Goal: Transaction & Acquisition: Subscribe to service/newsletter

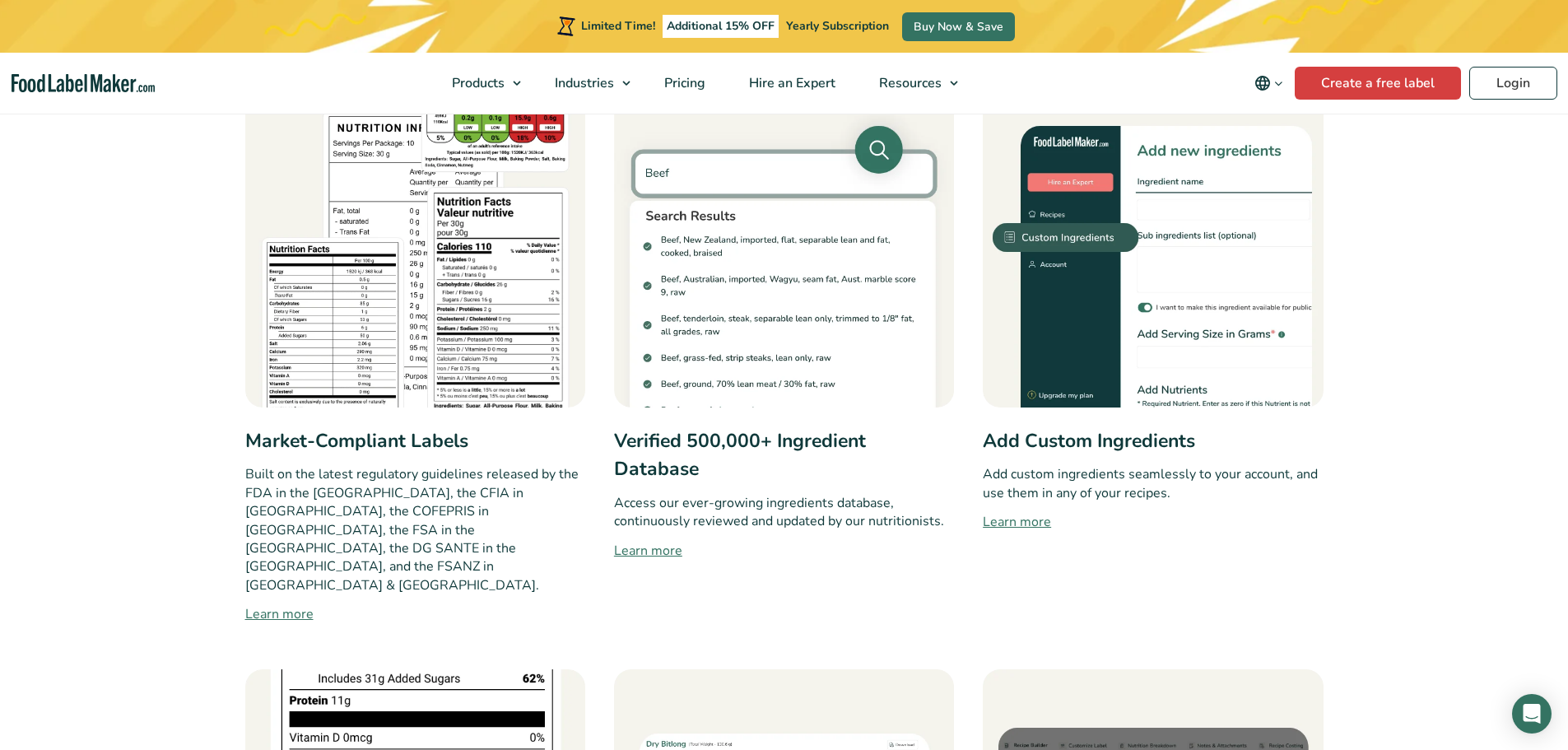
scroll to position [724, 0]
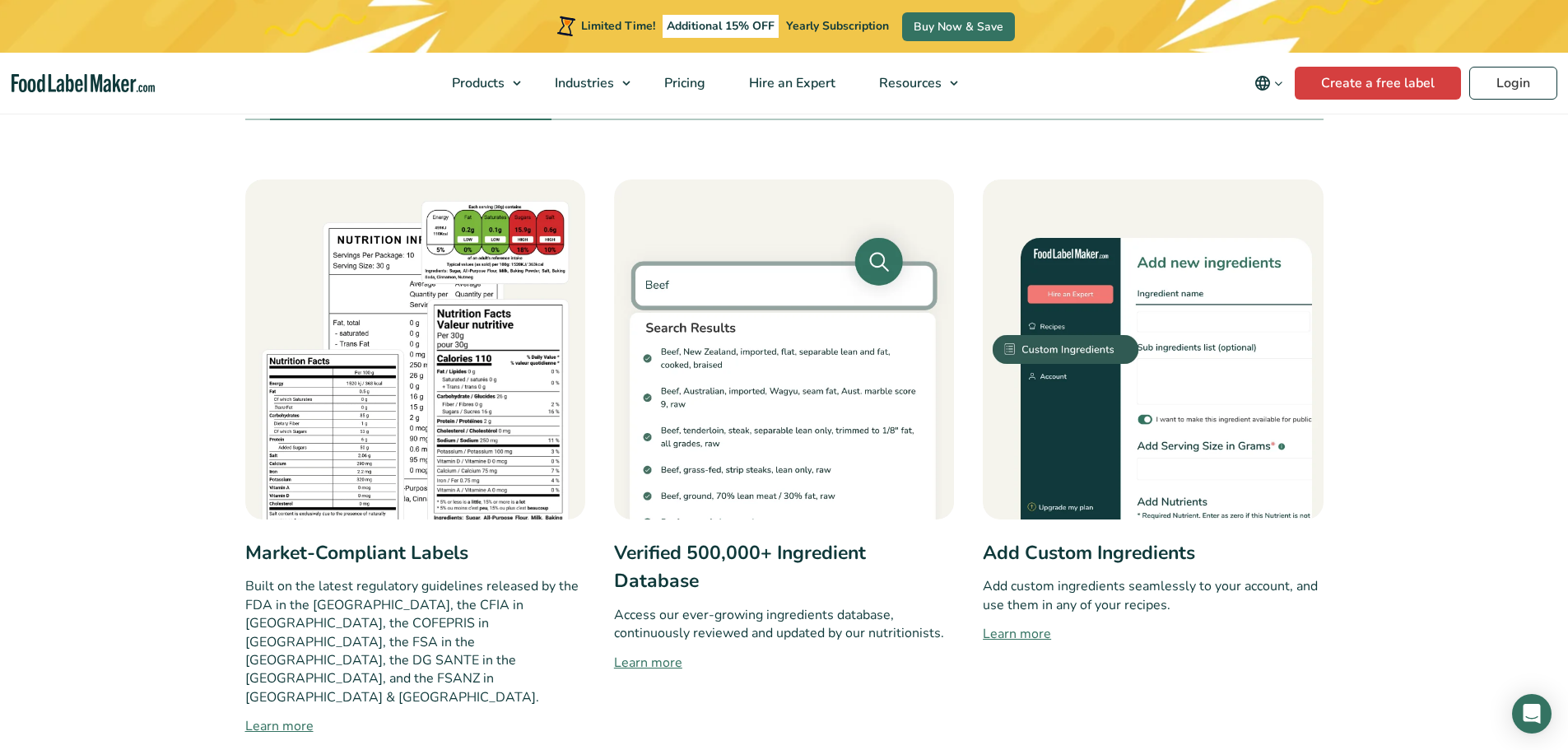
click at [270, 716] on link "Learn more" at bounding box center [415, 726] width 340 height 20
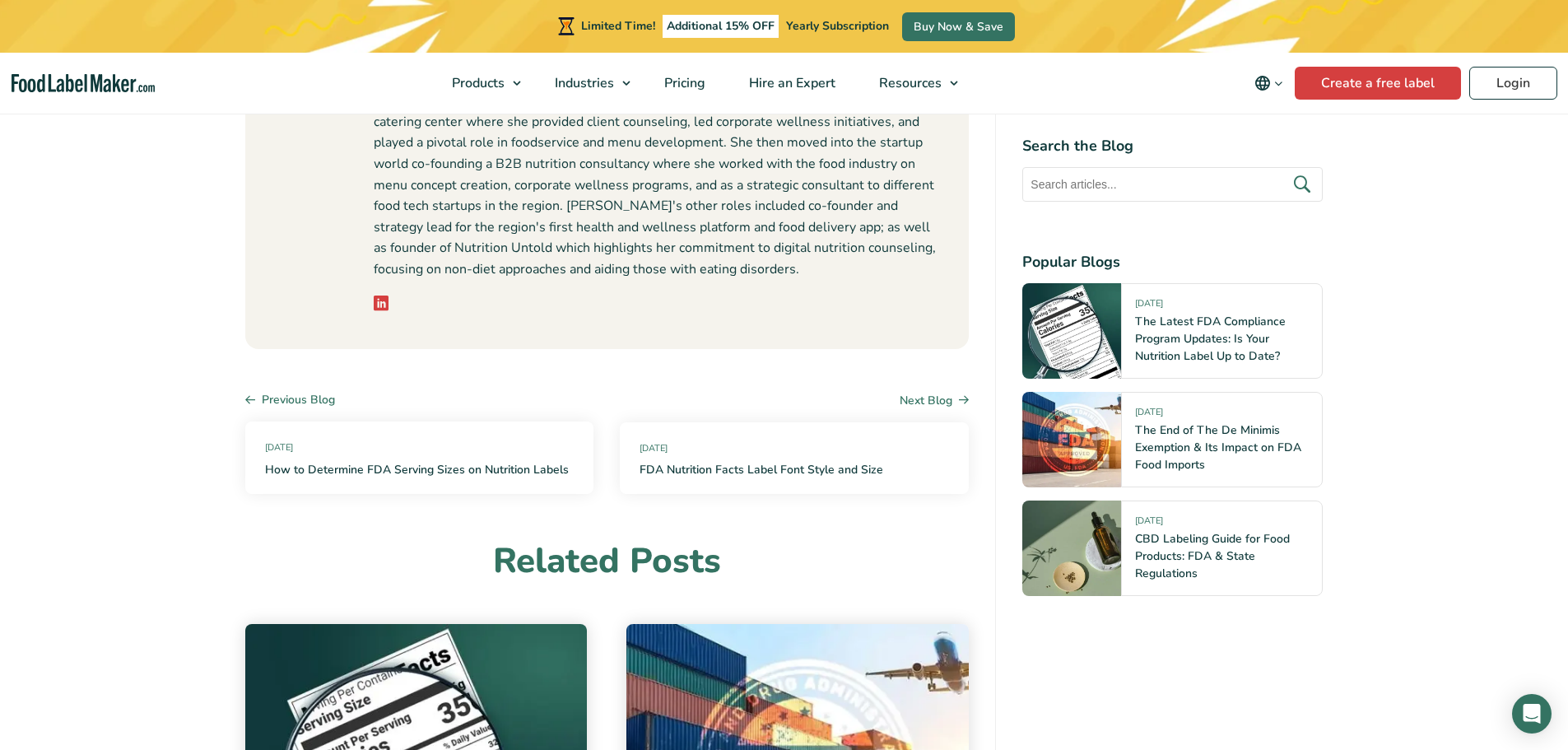
scroll to position [9798, 0]
click at [1368, 88] on link "Create a free label" at bounding box center [1377, 82] width 166 height 33
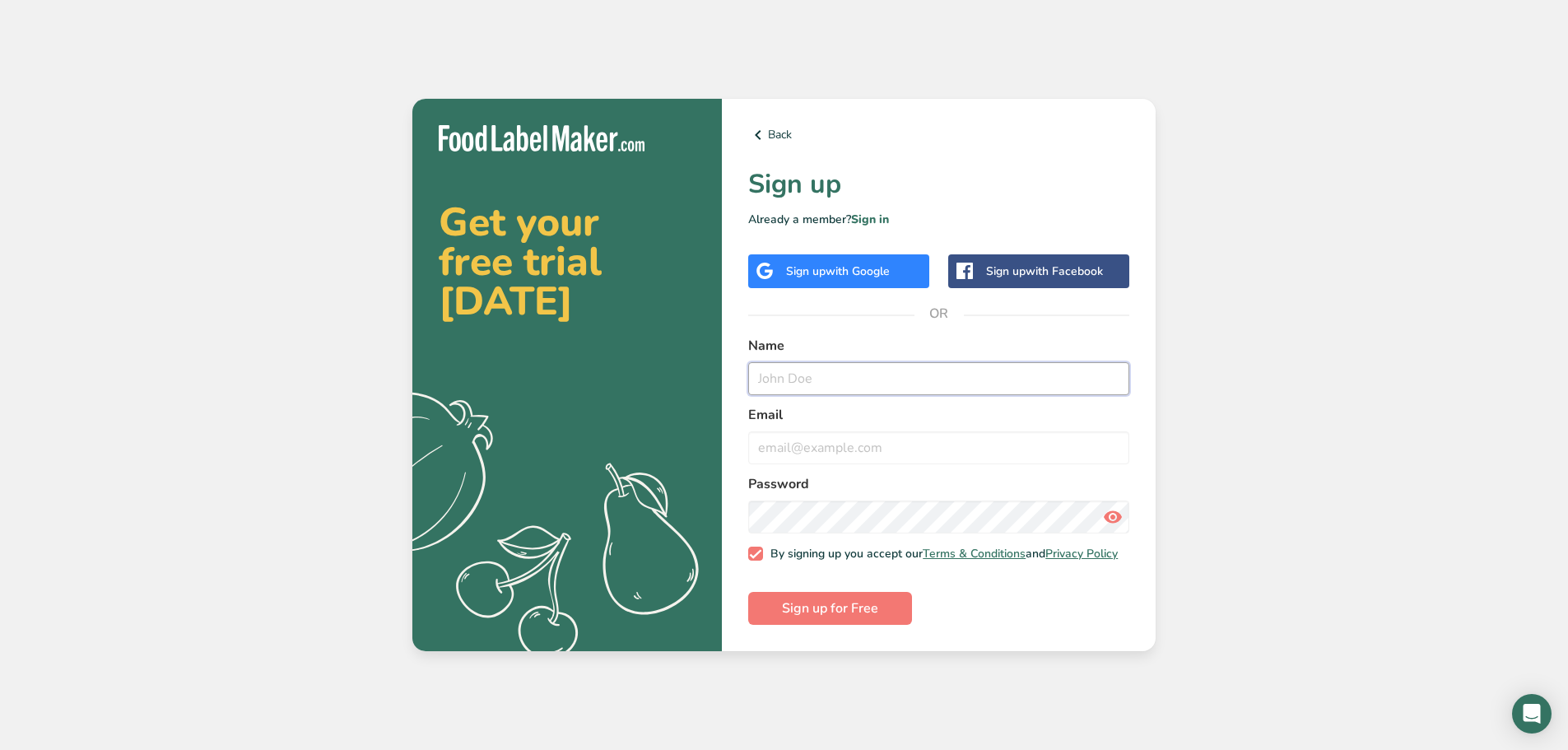
click at [821, 375] on input "text" at bounding box center [938, 378] width 381 height 33
type input "g"
type input "Gretta Wagner"
type input "gretta.wagner@nmlfoods.com"
click at [1117, 505] on icon at bounding box center [1113, 518] width 20 height 30
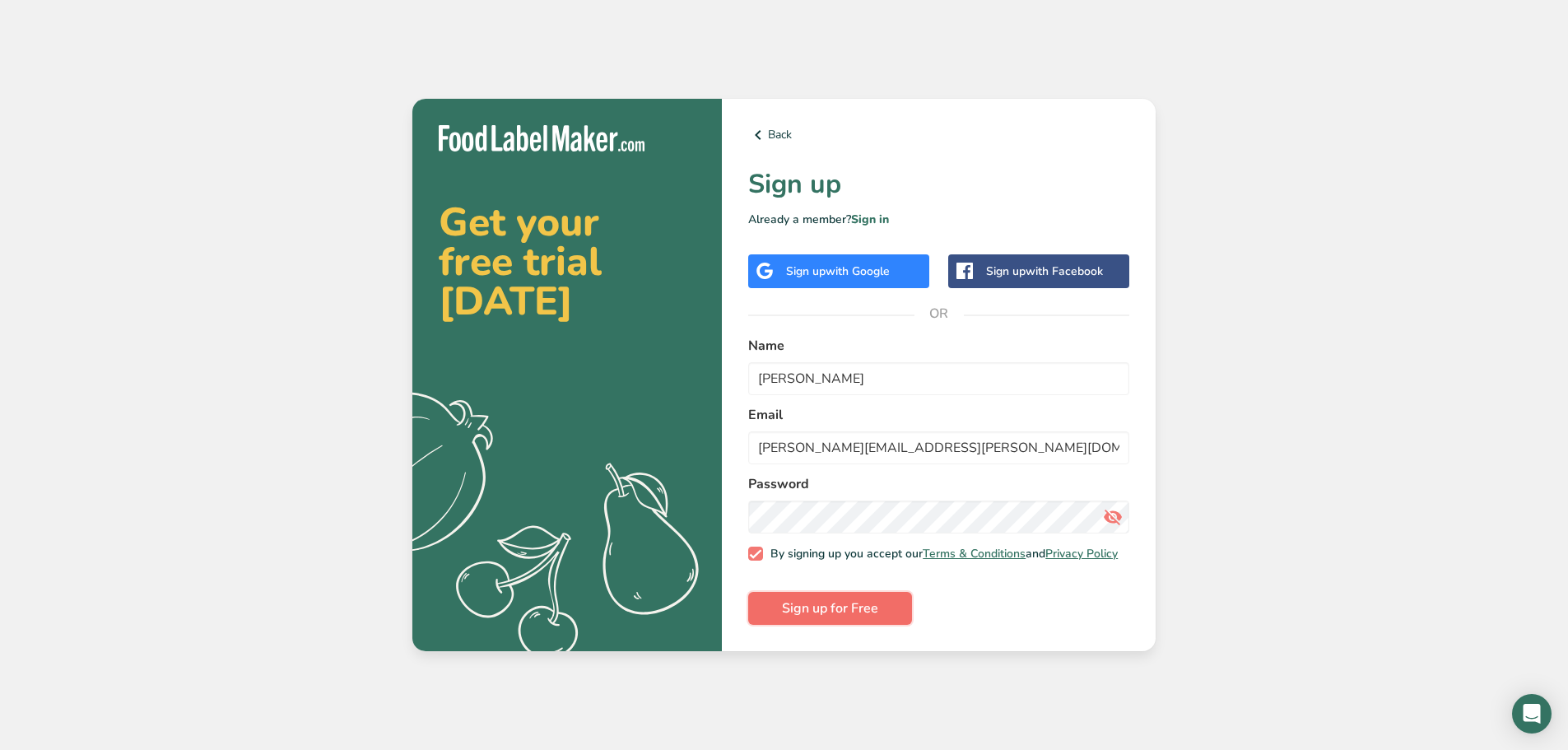
click at [835, 607] on span "Sign up for Free" at bounding box center [829, 608] width 97 height 20
click at [765, 122] on icon at bounding box center [757, 135] width 20 height 30
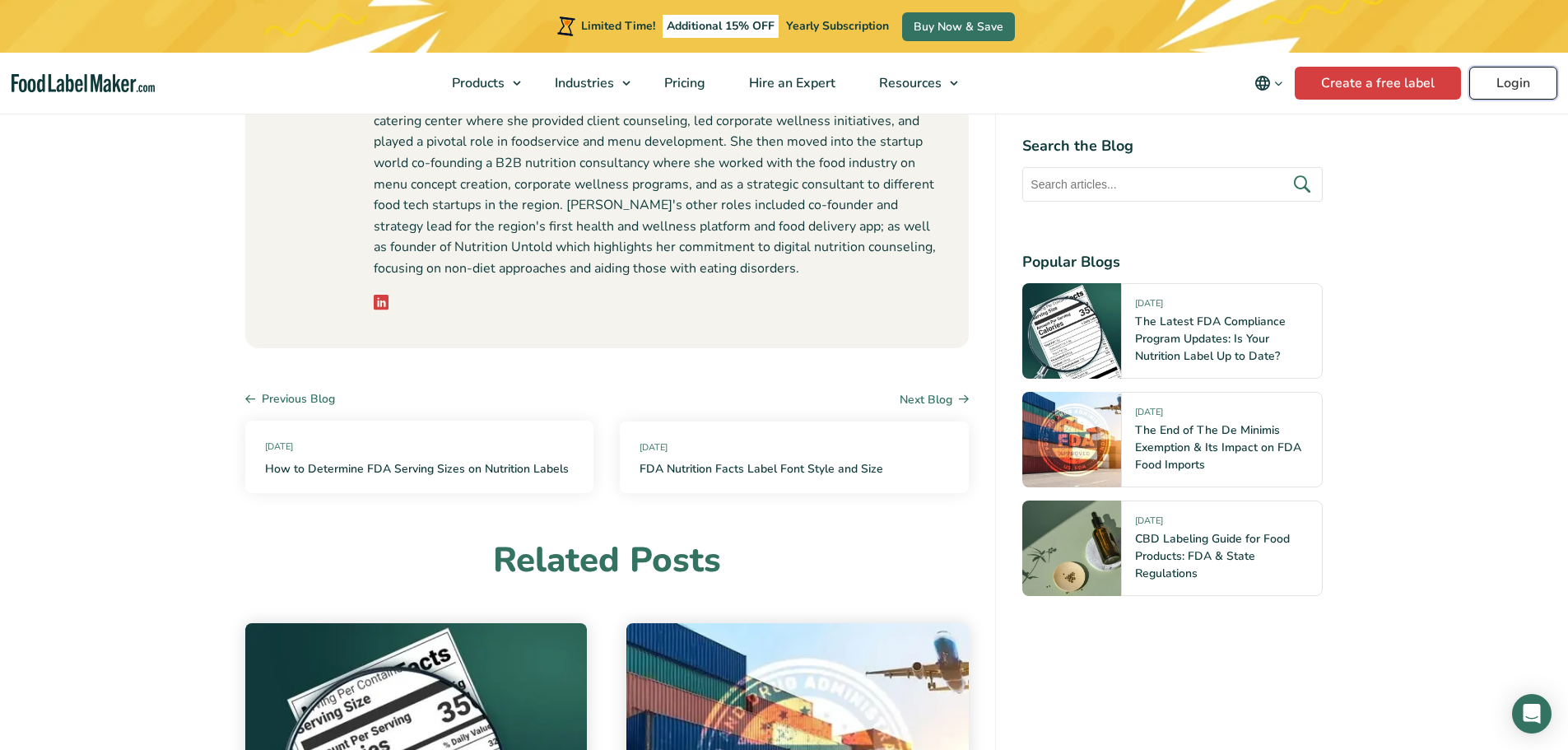
click at [1510, 72] on link "Login" at bounding box center [1514, 82] width 88 height 33
